Goal: Task Accomplishment & Management: Use online tool/utility

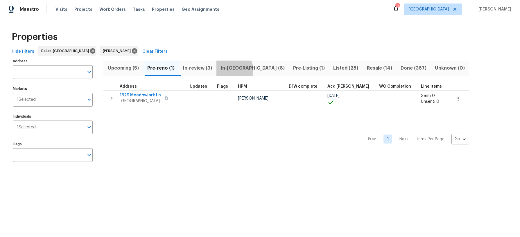
click at [234, 70] on span "In-reno (8)" at bounding box center [252, 68] width 65 height 8
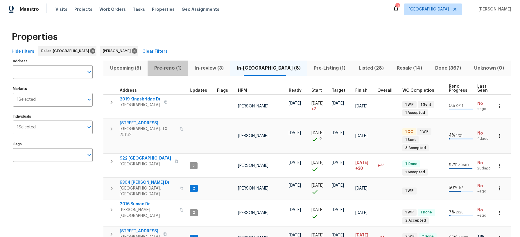
click at [175, 69] on span "Pre-reno (1)" at bounding box center [167, 68] width 33 height 8
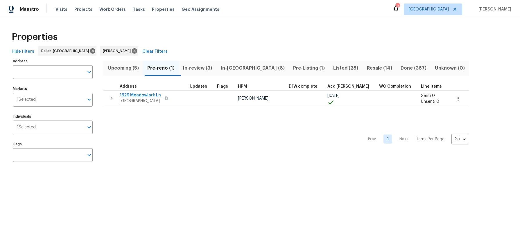
click at [200, 70] on span "In-review (3)" at bounding box center [198, 68] width 31 height 8
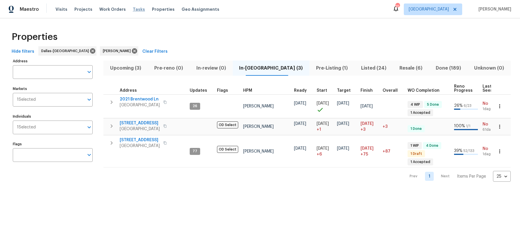
click at [133, 10] on span "Tasks" at bounding box center [139, 9] width 12 height 4
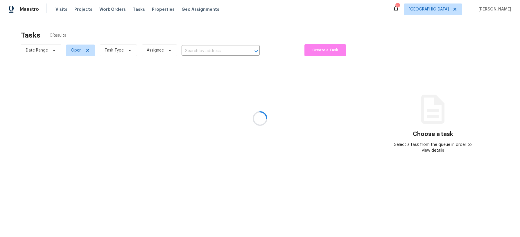
click at [130, 49] on div at bounding box center [260, 118] width 520 height 237
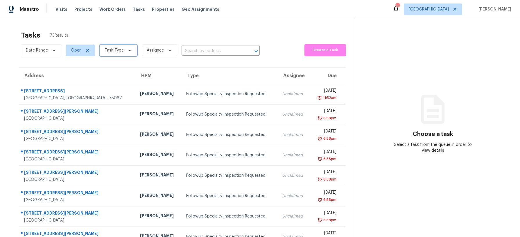
click at [130, 49] on icon at bounding box center [130, 50] width 5 height 5
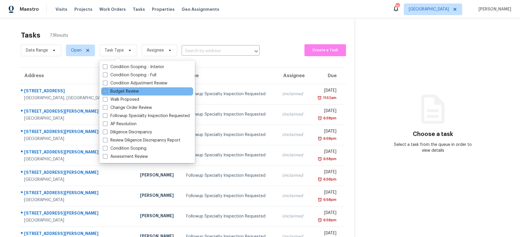
click at [127, 92] on label "Budget Review" at bounding box center [121, 91] width 36 height 6
click at [107, 92] on input "Budget Review" at bounding box center [105, 90] width 4 height 4
checkbox input "true"
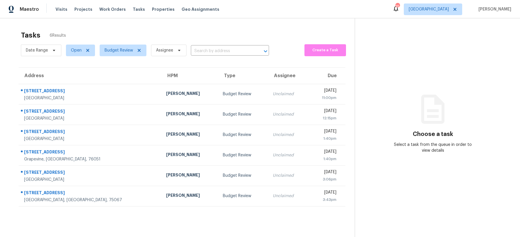
click at [139, 35] on div "Tasks 6 Results" at bounding box center [188, 35] width 334 height 15
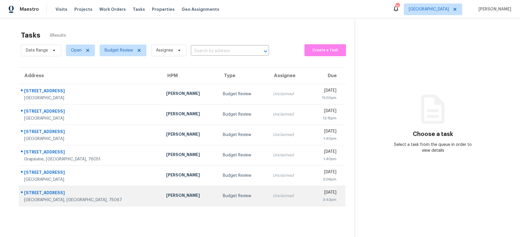
click at [176, 201] on td "Andrew Kempka" at bounding box center [190, 195] width 57 height 20
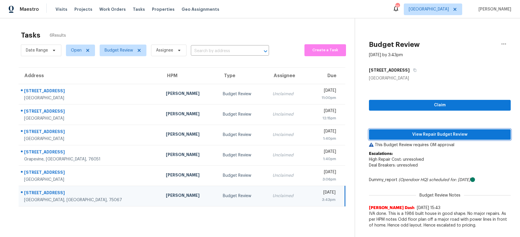
click at [449, 133] on span "View Repair Budget Review" at bounding box center [440, 134] width 133 height 7
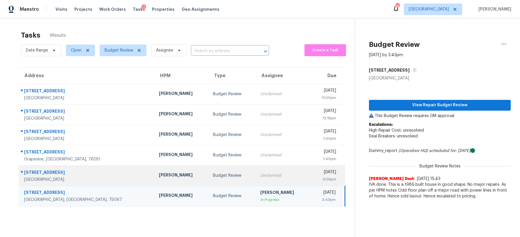
click at [208, 180] on td "Budget Review" at bounding box center [231, 175] width 47 height 20
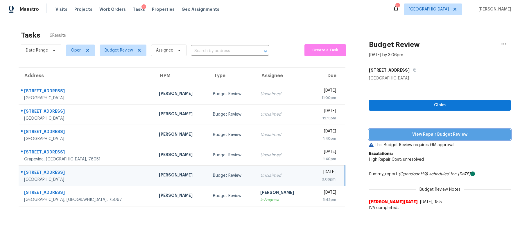
click at [388, 131] on span "View Repair Budget Review" at bounding box center [440, 134] width 133 height 7
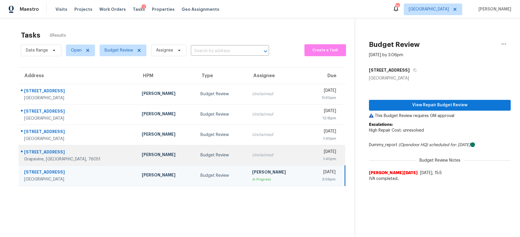
click at [201, 156] on div "Budget Review" at bounding box center [222, 155] width 42 height 6
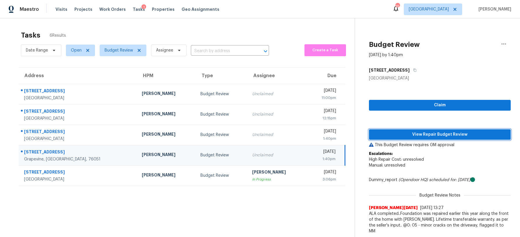
click at [411, 131] on span "View Repair Budget Review" at bounding box center [440, 134] width 133 height 7
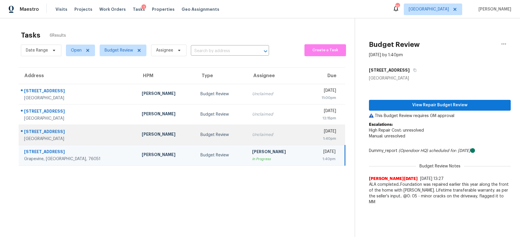
click at [254, 133] on div "Unclaimed" at bounding box center [277, 135] width 50 height 6
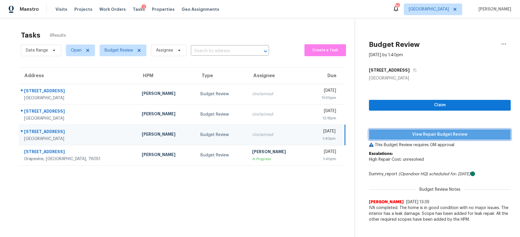
click at [388, 130] on button "View Repair Budget Review" at bounding box center [440, 134] width 142 height 11
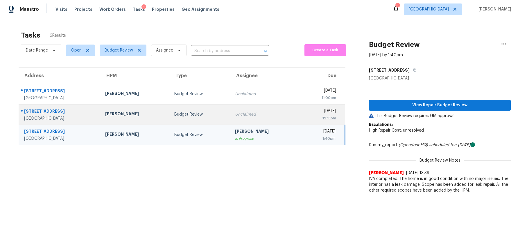
click at [211, 108] on td "Budget Review" at bounding box center [200, 114] width 61 height 20
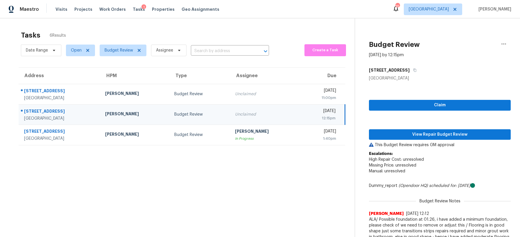
scroll to position [1, 0]
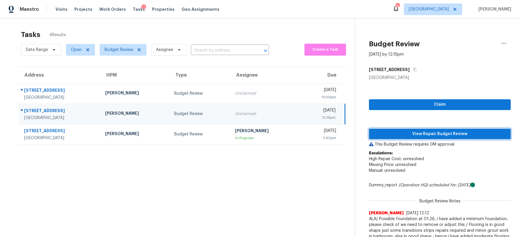
click at [423, 132] on span "View Repair Budget Review" at bounding box center [440, 133] width 133 height 7
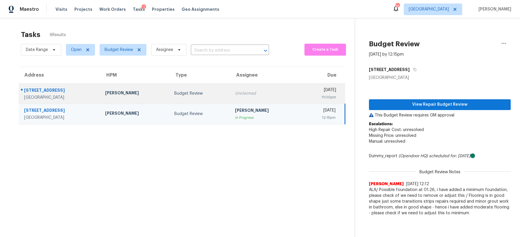
scroll to position [0, 0]
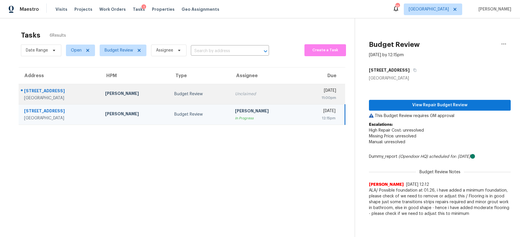
click at [231, 88] on td "Unclaimed" at bounding box center [265, 94] width 69 height 20
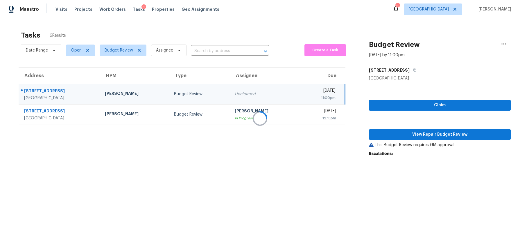
scroll to position [1, 0]
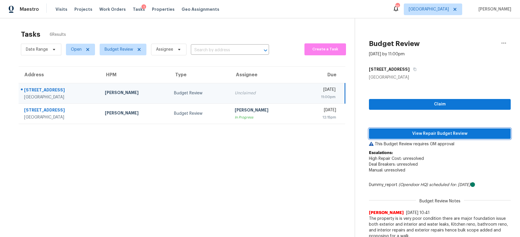
click at [411, 133] on span "View Repair Budget Review" at bounding box center [440, 133] width 133 height 7
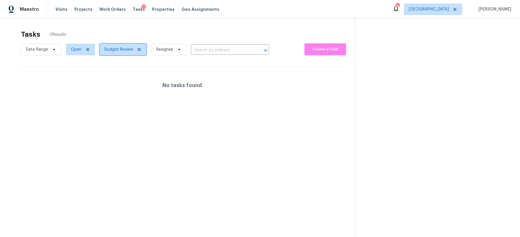
click at [127, 49] on span "Budget Review" at bounding box center [119, 50] width 28 height 6
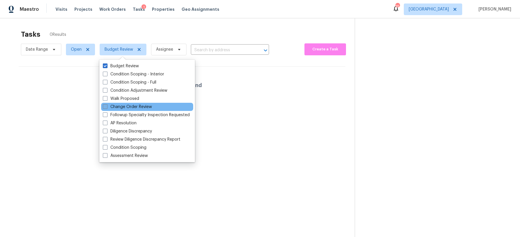
click at [107, 106] on span at bounding box center [105, 106] width 5 height 5
click at [107, 106] on input "Change Order Review" at bounding box center [105, 106] width 4 height 4
checkbox input "true"
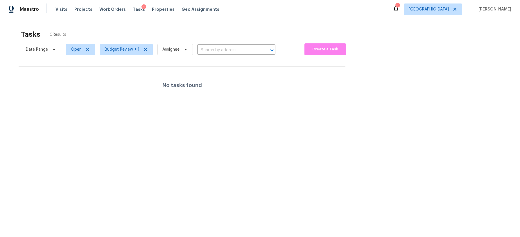
click at [163, 26] on div "Tasks 0 Results Date Range Open Budget Review + 1 Assignee ​ Create a Task No t…" at bounding box center [260, 135] width 520 height 237
click at [120, 52] on span "Budget Review + 1" at bounding box center [122, 50] width 35 height 6
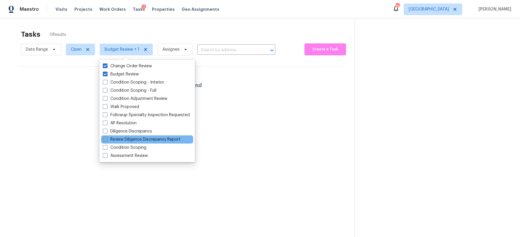
click at [137, 140] on label "Review Diligence Discrepancy Report" at bounding box center [142, 139] width 78 height 6
click at [107, 140] on input "Review Diligence Discrepancy Report" at bounding box center [105, 138] width 4 height 4
checkbox input "true"
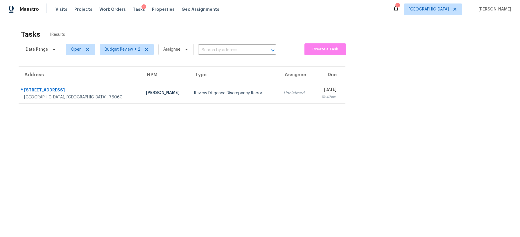
click at [167, 28] on div "Tasks 1 Results" at bounding box center [188, 34] width 334 height 15
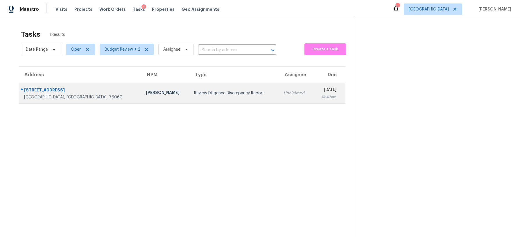
click at [194, 92] on div "Review Diligence Discrepancy Report" at bounding box center [234, 93] width 80 height 6
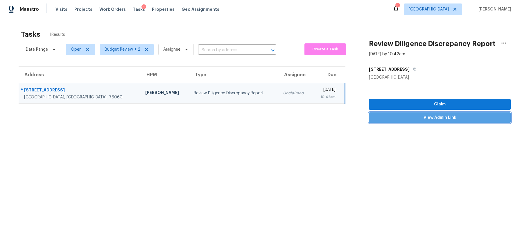
click at [414, 115] on span "View Admin Link" at bounding box center [440, 117] width 133 height 7
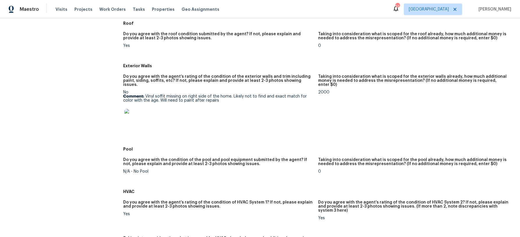
scroll to position [240, 0]
click at [131, 112] on img at bounding box center [133, 117] width 19 height 19
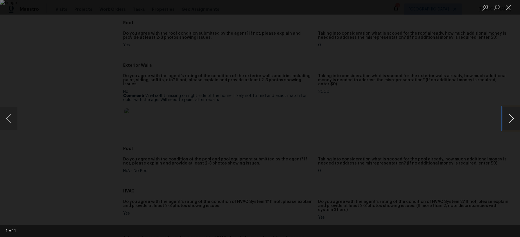
click at [508, 115] on button "Next image" at bounding box center [511, 118] width 17 height 23
click at [511, 10] on button "Close lightbox" at bounding box center [509, 7] width 12 height 10
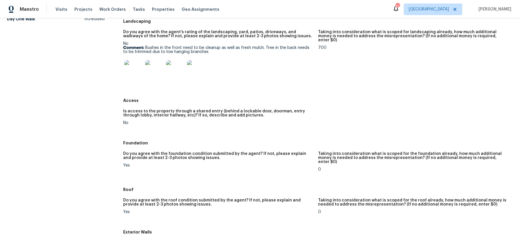
scroll to position [0, 0]
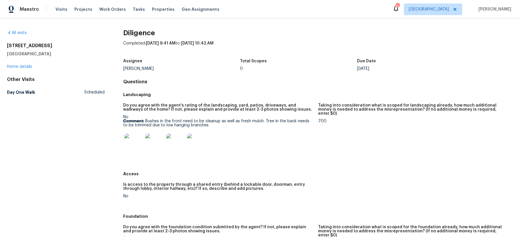
click at [129, 139] on img at bounding box center [133, 142] width 19 height 19
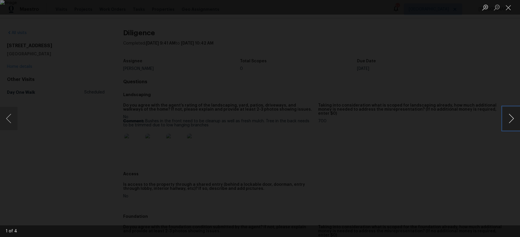
click at [508, 118] on button "Next image" at bounding box center [511, 118] width 17 height 23
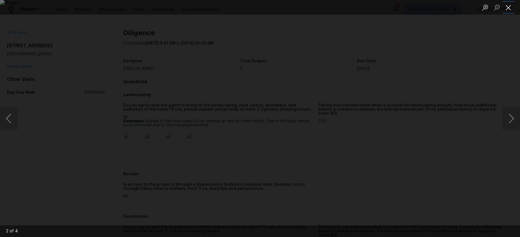
click at [505, 11] on button "Close lightbox" at bounding box center [509, 7] width 12 height 10
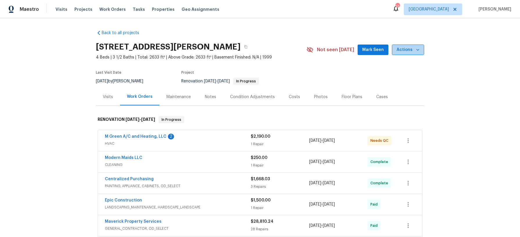
click at [415, 50] on icon "button" at bounding box center [418, 50] width 6 height 6
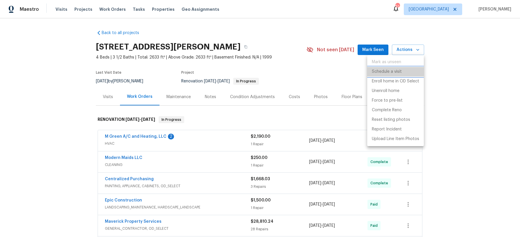
click at [406, 71] on li "Schedule a visit" at bounding box center [395, 72] width 57 height 10
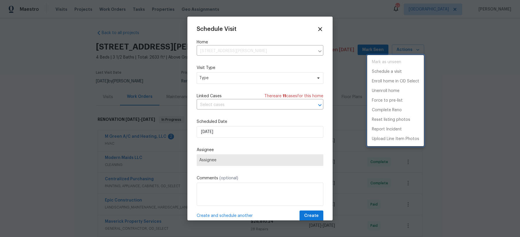
click at [213, 77] on div at bounding box center [260, 118] width 520 height 237
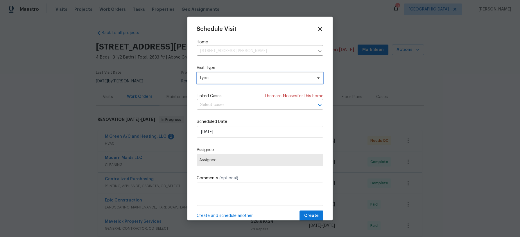
click at [213, 77] on span "Type" at bounding box center [255, 78] width 113 height 6
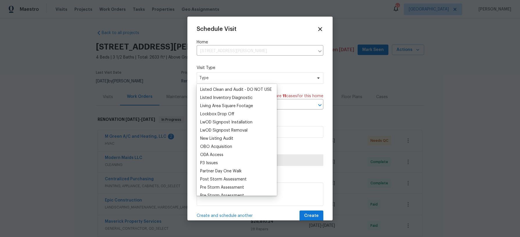
scroll to position [277, 0]
click at [219, 136] on div "New Listing Audit" at bounding box center [216, 138] width 33 height 6
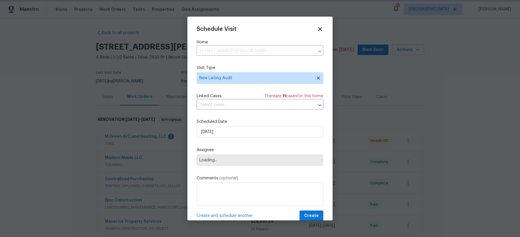
scroll to position [280, 0]
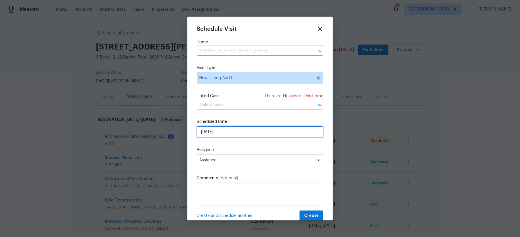
click at [219, 136] on input "10/1/2025" at bounding box center [260, 132] width 127 height 12
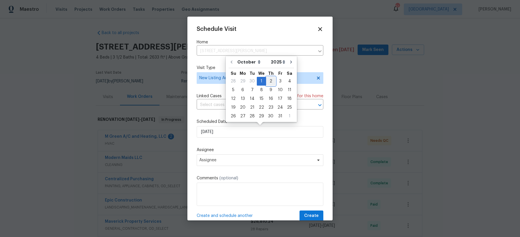
click at [271, 82] on div "2" at bounding box center [270, 81] width 9 height 8
type input "10/2/2025"
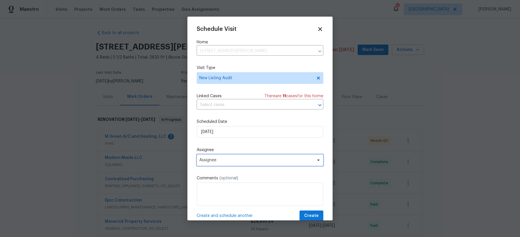
click at [240, 157] on span "Assignee" at bounding box center [260, 160] width 127 height 12
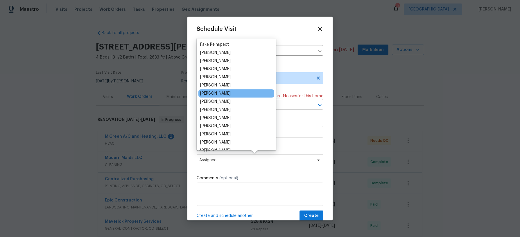
scroll to position [35, 0]
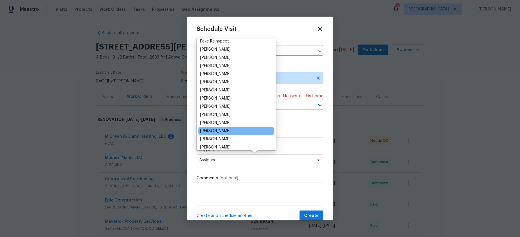
click at [234, 131] on div "[PERSON_NAME]" at bounding box center [237, 131] width 76 height 8
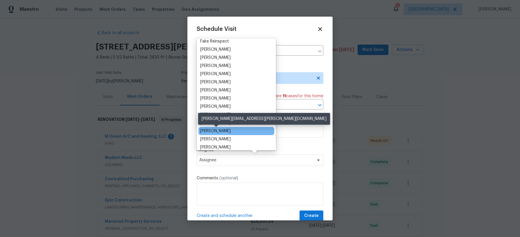
click at [222, 130] on div "[PERSON_NAME]" at bounding box center [215, 131] width 31 height 6
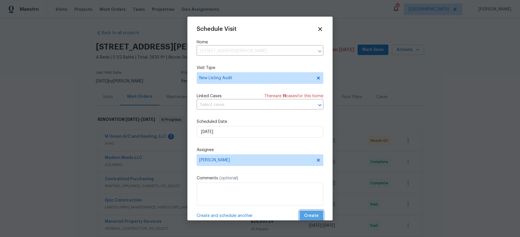
click at [310, 215] on span "Create" at bounding box center [311, 215] width 15 height 7
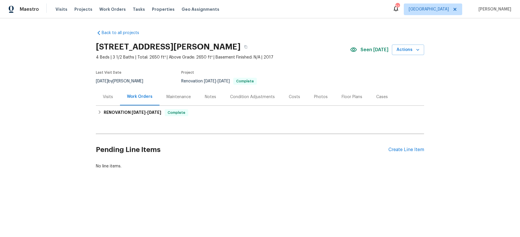
click at [212, 97] on div "Notes" at bounding box center [210, 97] width 11 height 6
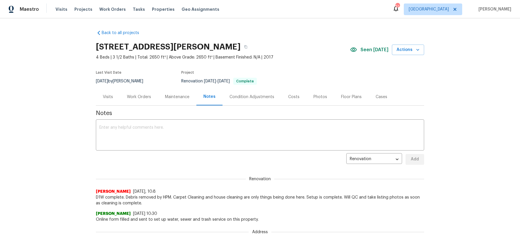
click at [319, 97] on div "Photos" at bounding box center [321, 97] width 14 height 6
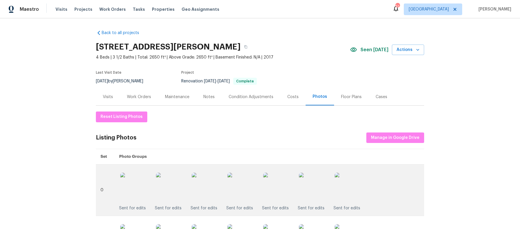
click at [246, 179] on img at bounding box center [242, 186] width 29 height 29
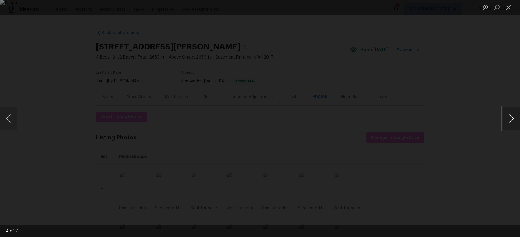
click at [508, 122] on button "Next image" at bounding box center [511, 118] width 17 height 23
click at [510, 13] on li "Lightbox" at bounding box center [509, 7] width 12 height 15
click at [509, 9] on button "Close lightbox" at bounding box center [509, 7] width 12 height 10
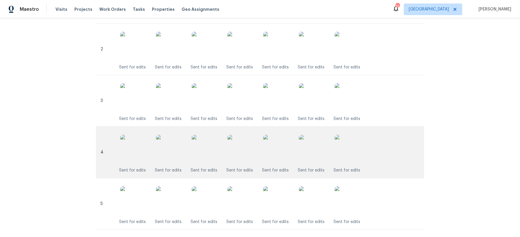
click at [248, 154] on img at bounding box center [242, 149] width 29 height 29
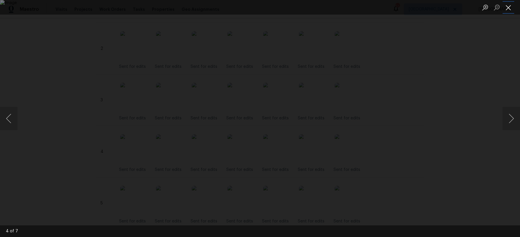
click at [510, 7] on button "Close lightbox" at bounding box center [509, 7] width 12 height 10
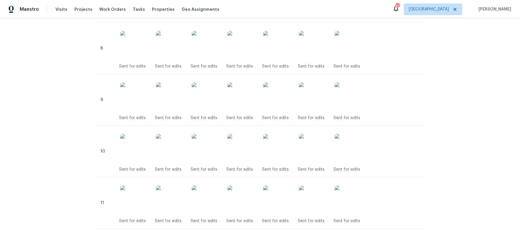
scroll to position [554, 0]
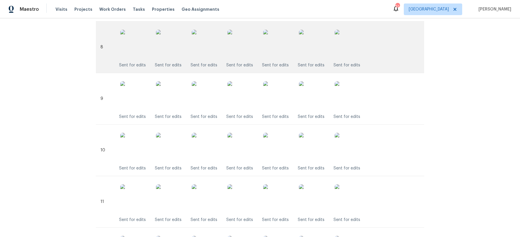
click at [279, 52] on img at bounding box center [277, 44] width 29 height 29
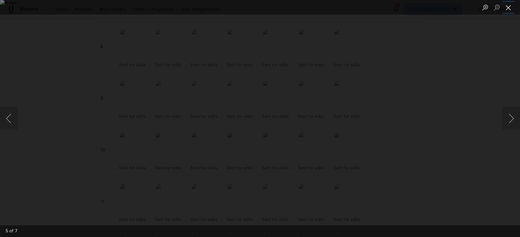
click at [510, 6] on button "Close lightbox" at bounding box center [509, 7] width 12 height 10
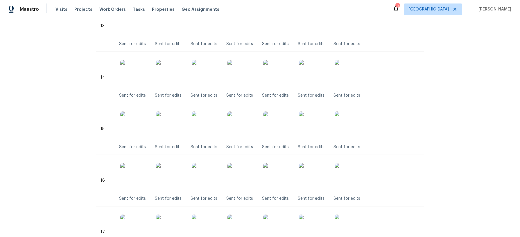
scroll to position [834, 0]
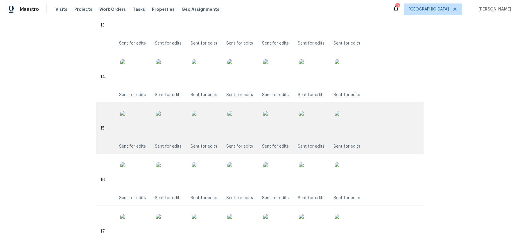
click at [277, 137] on img at bounding box center [277, 125] width 29 height 29
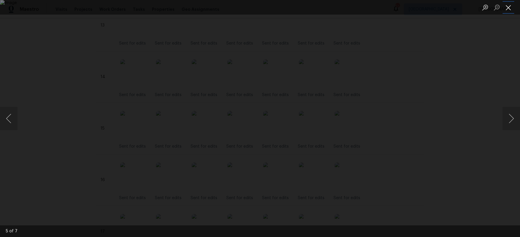
click at [509, 9] on button "Close lightbox" at bounding box center [509, 7] width 12 height 10
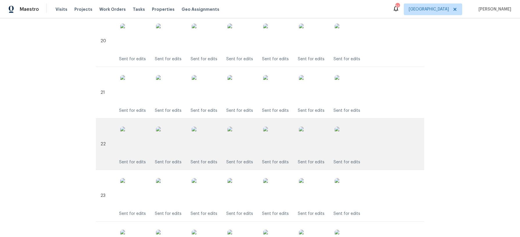
scroll to position [1179, 0]
click at [278, 149] on img at bounding box center [277, 139] width 29 height 29
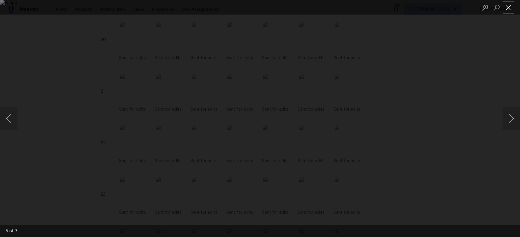
click at [513, 9] on button "Close lightbox" at bounding box center [509, 7] width 12 height 10
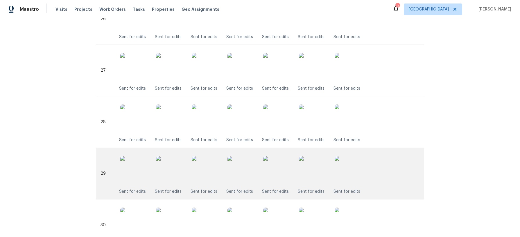
scroll to position [1510, 0]
click at [285, 170] on img at bounding box center [277, 169] width 29 height 29
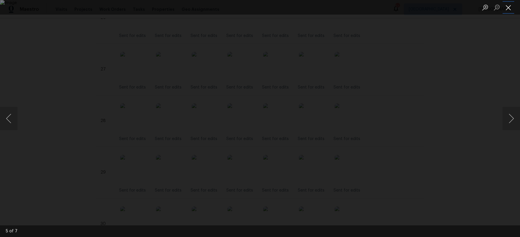
click at [507, 5] on button "Close lightbox" at bounding box center [509, 7] width 12 height 10
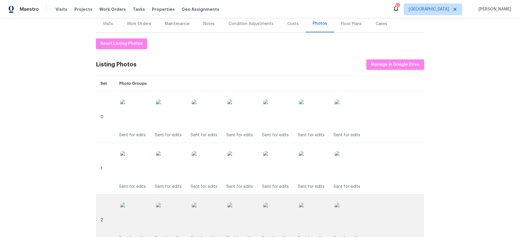
scroll to position [0, 0]
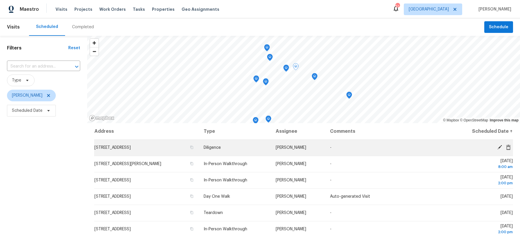
click at [383, 146] on div "© Mapbox © OpenStreetMap Improve this map Address Type Assignee Comments Schedu…" at bounding box center [303, 174] width 433 height 276
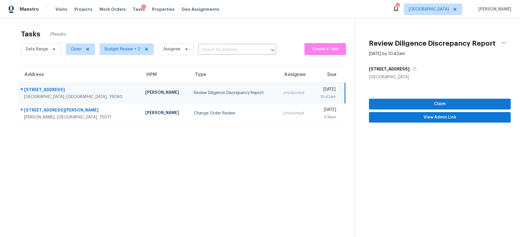
scroll to position [2, 0]
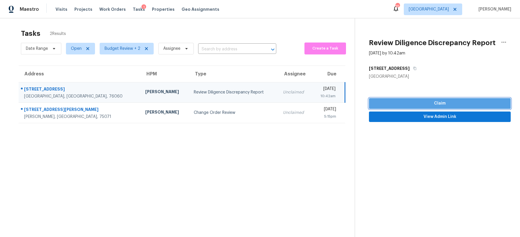
click at [436, 101] on span "Claim" at bounding box center [440, 103] width 133 height 7
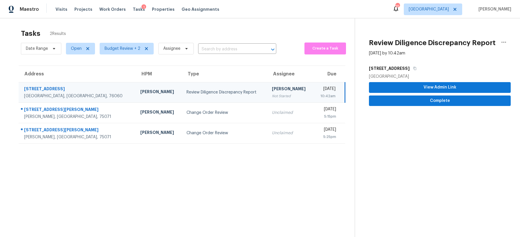
scroll to position [0, 0]
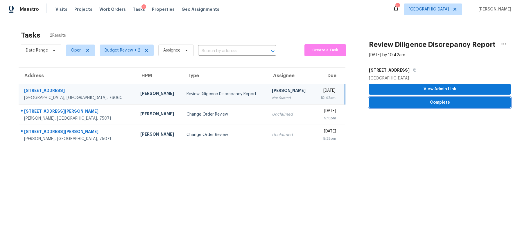
click at [436, 101] on span "Complete" at bounding box center [440, 102] width 133 height 7
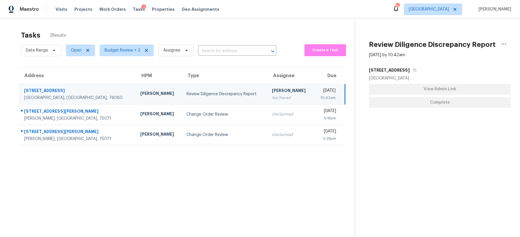
scroll to position [3, 0]
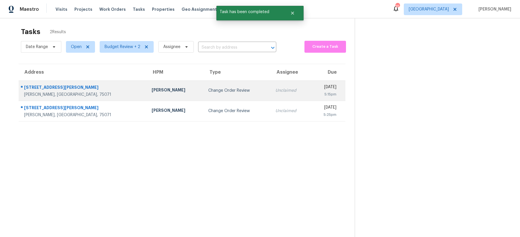
click at [204, 87] on td "Change Order Review" at bounding box center [237, 90] width 67 height 20
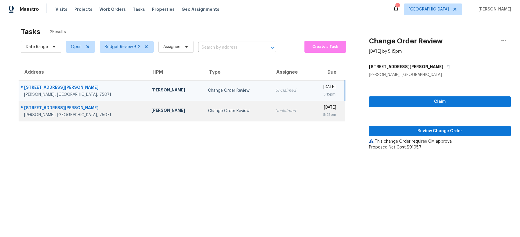
click at [147, 110] on td "[PERSON_NAME]" at bounding box center [175, 111] width 57 height 20
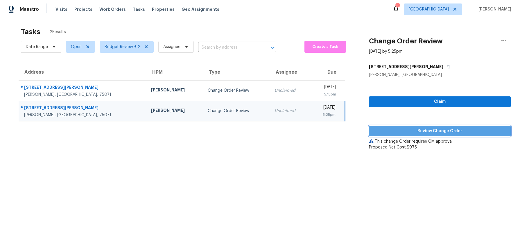
click at [411, 127] on span "Review Change Order" at bounding box center [440, 130] width 133 height 7
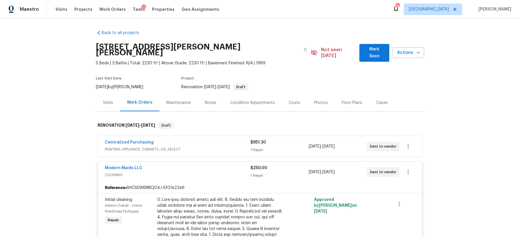
click at [293, 100] on div "Costs" at bounding box center [294, 103] width 11 height 6
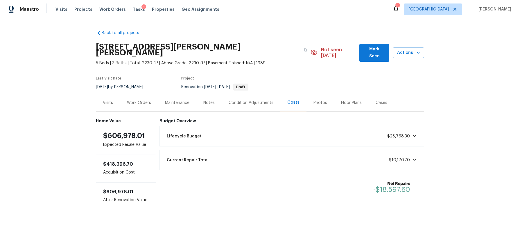
click at [207, 100] on div "Notes" at bounding box center [209, 103] width 11 height 6
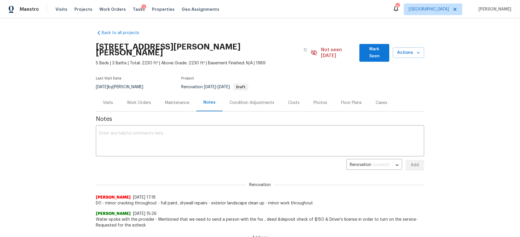
click at [147, 100] on div "Work Orders" at bounding box center [139, 103] width 24 height 6
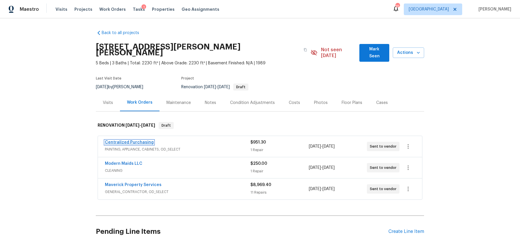
click at [140, 140] on link "Centralized Purchasing" at bounding box center [129, 142] width 49 height 4
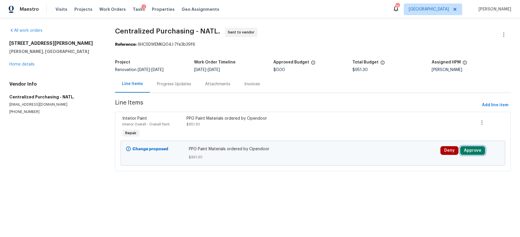
click at [479, 150] on button "Approve" at bounding box center [473, 150] width 25 height 9
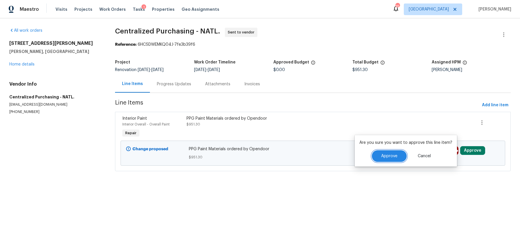
click at [381, 156] on span "Approve" at bounding box center [389, 156] width 16 height 4
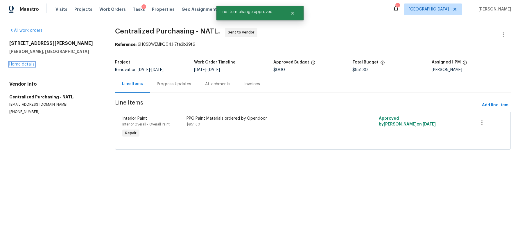
click at [20, 65] on link "Home details" at bounding box center [21, 64] width 25 height 4
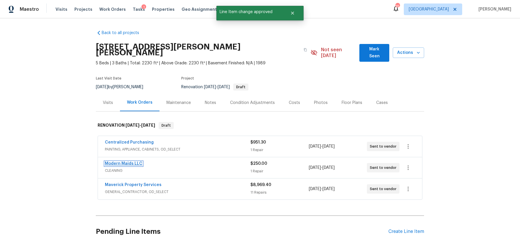
click at [128, 161] on link "Modern Maids LLC" at bounding box center [124, 163] width 38 height 4
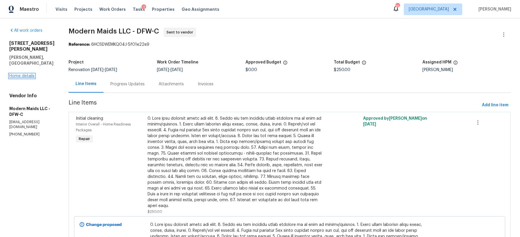
click at [26, 74] on link "Home details" at bounding box center [21, 76] width 25 height 4
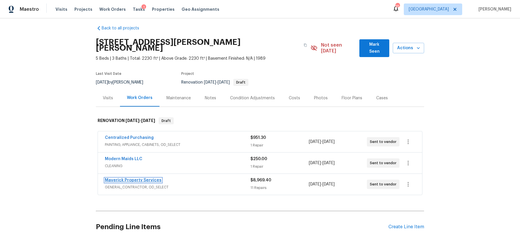
scroll to position [5, 0]
click at [135, 177] on link "Maverick Property Services" at bounding box center [133, 179] width 57 height 4
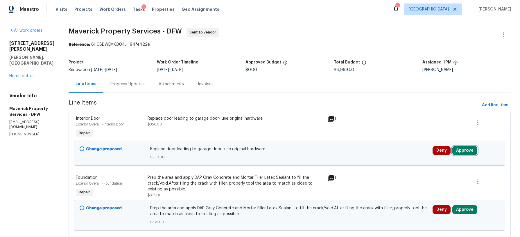
click at [477, 151] on button "Approve" at bounding box center [465, 150] width 25 height 9
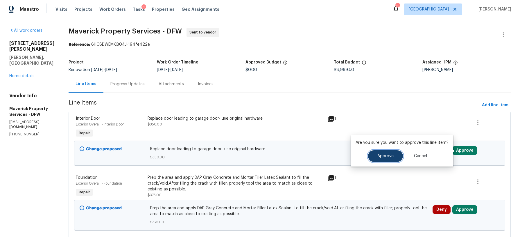
click at [393, 155] on button "Approve" at bounding box center [385, 156] width 35 height 12
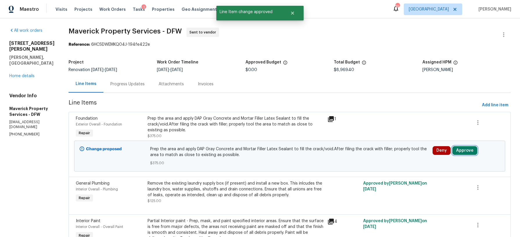
click at [476, 150] on button "Approve" at bounding box center [465, 150] width 25 height 9
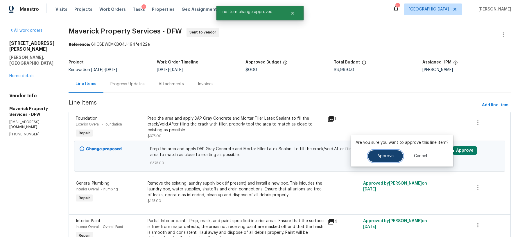
click at [391, 154] on span "Approve" at bounding box center [386, 156] width 16 height 4
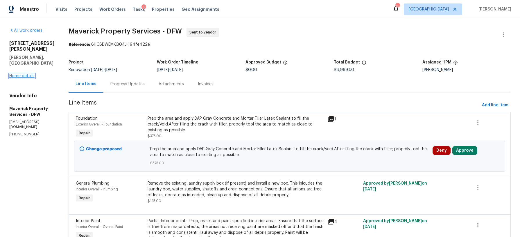
click at [27, 74] on link "Home details" at bounding box center [21, 76] width 25 height 4
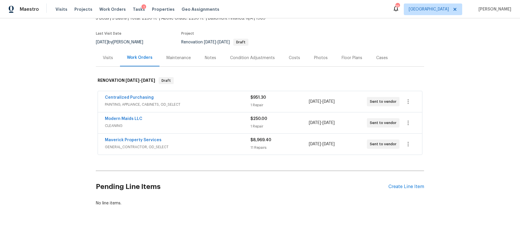
scroll to position [48, 0]
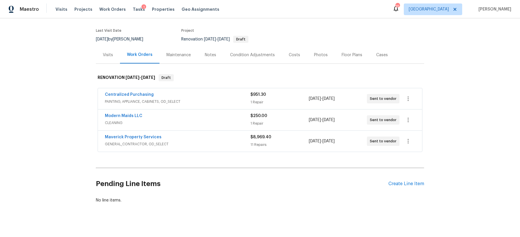
click at [110, 52] on div "Visits" at bounding box center [108, 55] width 10 height 6
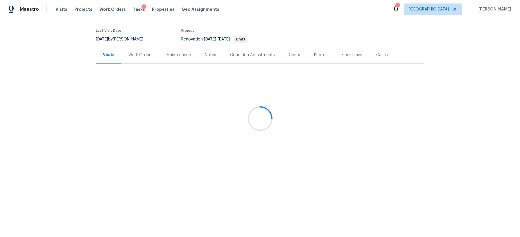
scroll to position [17, 0]
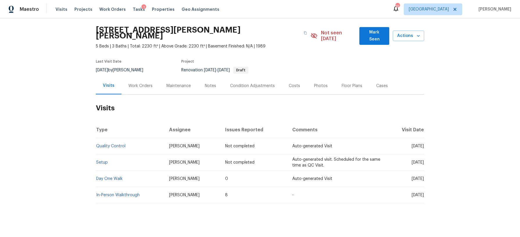
click at [254, 83] on div "Condition Adjustments" at bounding box center [252, 86] width 45 height 6
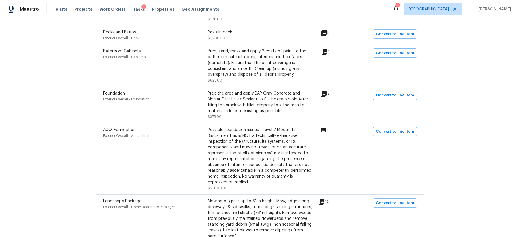
scroll to position [290, 0]
click at [326, 127] on icon at bounding box center [323, 130] width 6 height 6
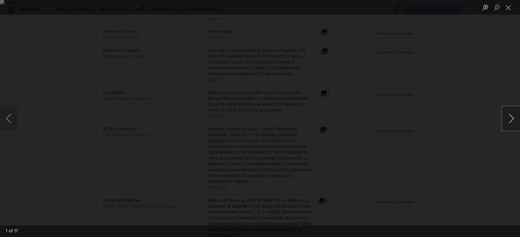
click at [514, 119] on button "Next image" at bounding box center [511, 118] width 17 height 23
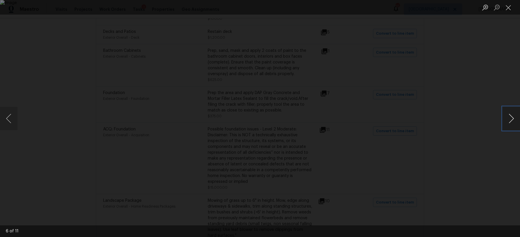
click at [514, 119] on button "Next image" at bounding box center [511, 118] width 17 height 23
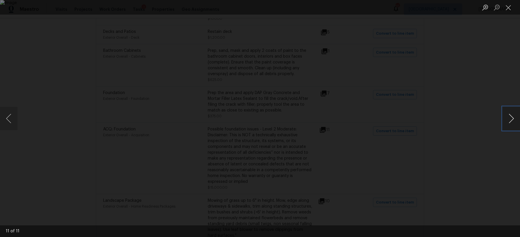
click at [514, 119] on button "Next image" at bounding box center [511, 118] width 17 height 23
click at [511, 8] on button "Close lightbox" at bounding box center [509, 7] width 12 height 10
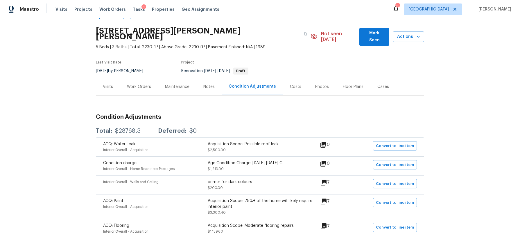
scroll to position [0, 0]
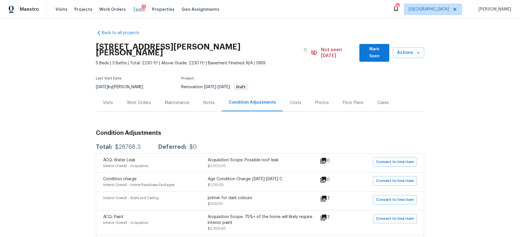
click at [133, 10] on span "Tasks" at bounding box center [139, 9] width 12 height 4
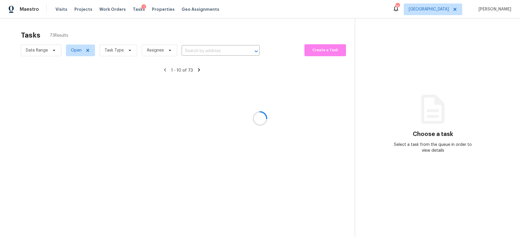
click at [125, 52] on div at bounding box center [260, 118] width 520 height 237
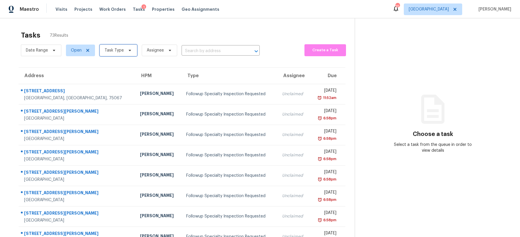
click at [126, 52] on span at bounding box center [129, 50] width 6 height 5
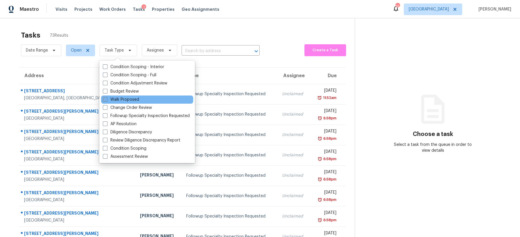
click at [133, 98] on label "Walk Proposed" at bounding box center [121, 100] width 36 height 6
click at [107, 98] on input "Walk Proposed" at bounding box center [105, 99] width 4 height 4
checkbox input "true"
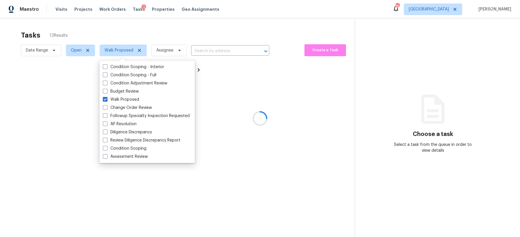
click at [167, 29] on div "Tasks 12 Results" at bounding box center [188, 35] width 334 height 15
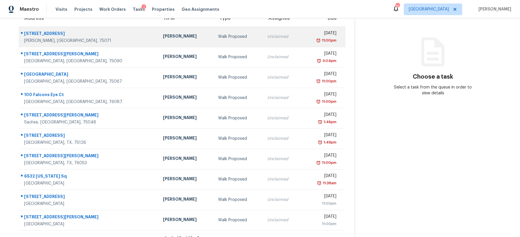
scroll to position [66, 0]
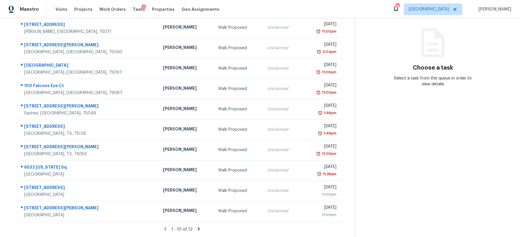
click at [198, 229] on icon at bounding box center [199, 228] width 2 height 3
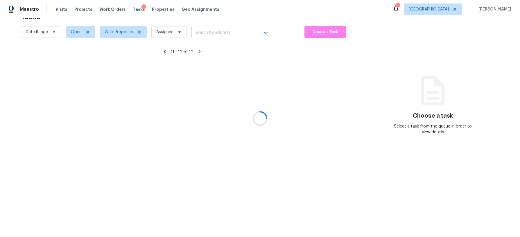
scroll to position [18, 0]
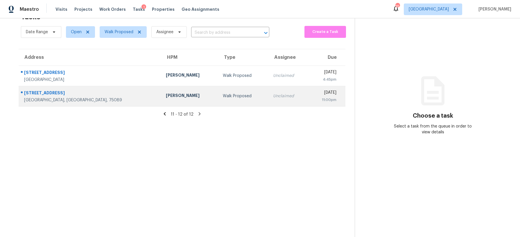
click at [166, 98] on div "[PERSON_NAME]" at bounding box center [189, 95] width 47 height 7
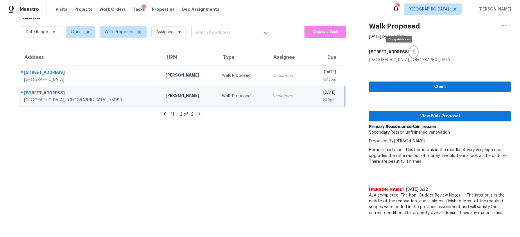
click at [413, 52] on icon "button" at bounding box center [414, 51] width 3 height 3
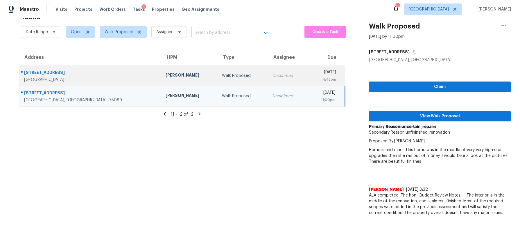
click at [166, 75] on div "[PERSON_NAME]" at bounding box center [189, 75] width 47 height 7
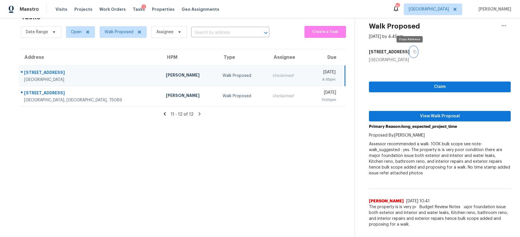
click at [413, 51] on button "button" at bounding box center [414, 52] width 8 height 10
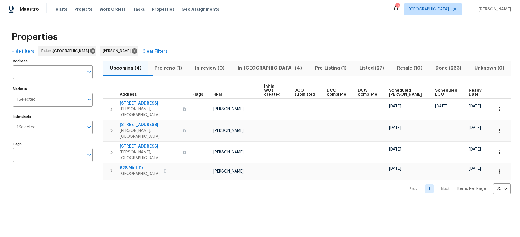
click at [271, 65] on span "In-reno (4)" at bounding box center [270, 68] width 70 height 8
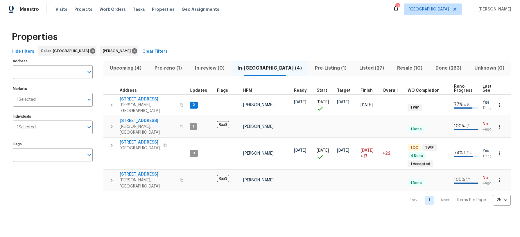
click at [312, 65] on span "Pre-Listing (1)" at bounding box center [331, 68] width 38 height 8
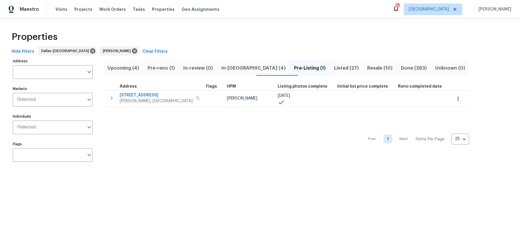
click at [333, 65] on span "Listed (27)" at bounding box center [346, 68] width 26 height 8
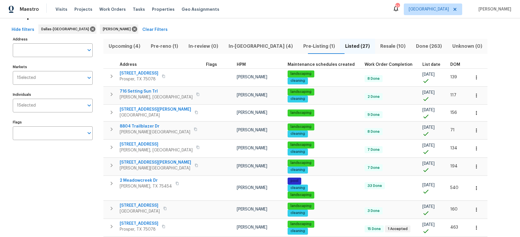
scroll to position [22, 0]
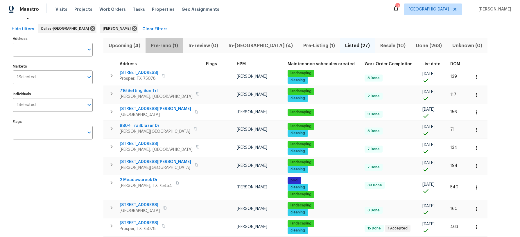
click at [176, 46] on span "Pre-reno (1)" at bounding box center [164, 46] width 31 height 8
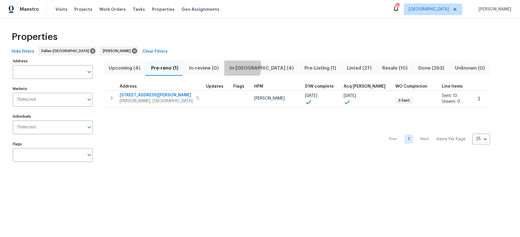
click at [240, 67] on span "In-reno (4)" at bounding box center [262, 68] width 68 height 8
